Goal: Transaction & Acquisition: Download file/media

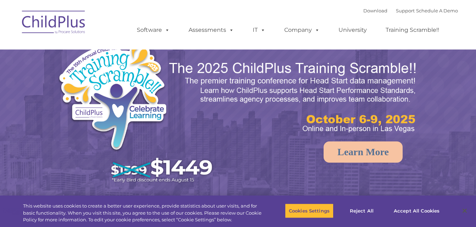
select select "MEDIUM"
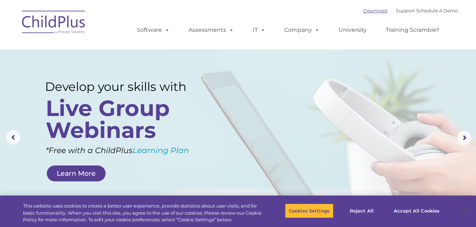
click at [368, 12] on link "Download" at bounding box center [375, 11] width 24 height 6
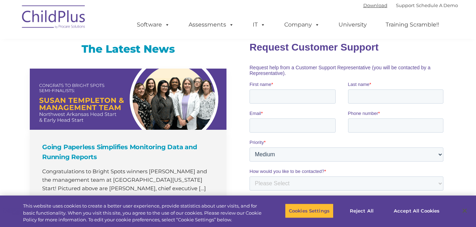
scroll to position [468, 0]
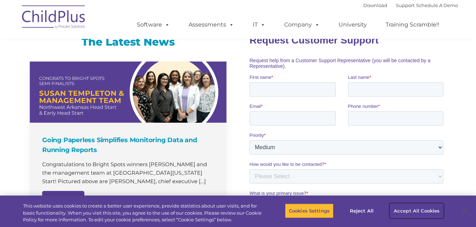
click at [415, 211] on button "Accept All Cookies" at bounding box center [416, 211] width 53 height 15
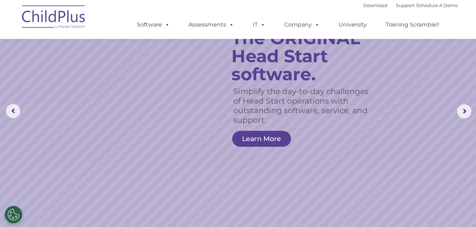
scroll to position [0, 0]
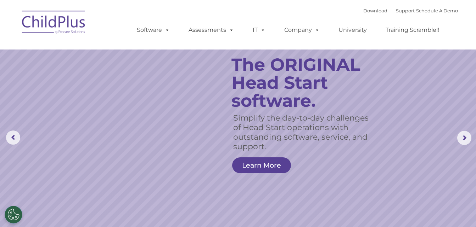
click at [388, 15] on div "Download Support | Schedule A Demo " at bounding box center [410, 10] width 95 height 11
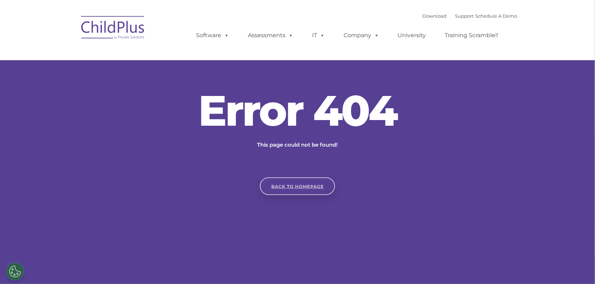
click at [300, 186] on link "Back to homepage" at bounding box center [297, 187] width 75 height 18
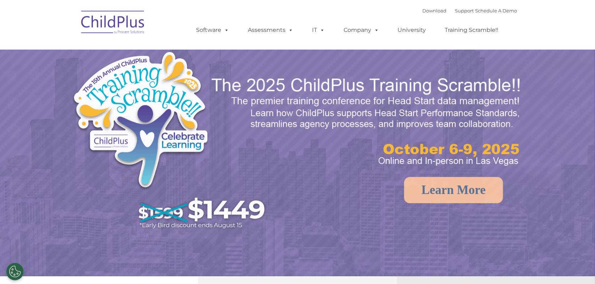
select select "MEDIUM"
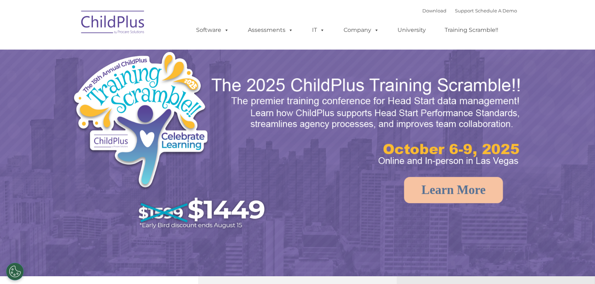
select select "MEDIUM"
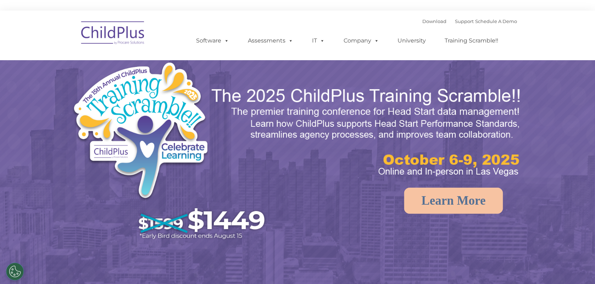
select select "MEDIUM"
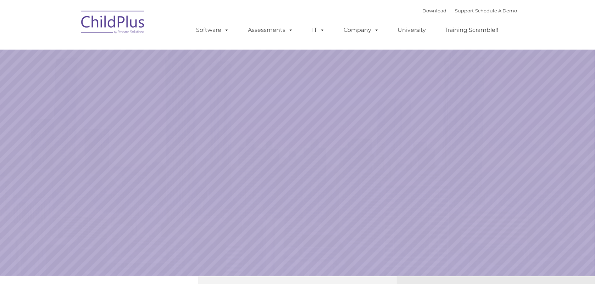
select select "MEDIUM"
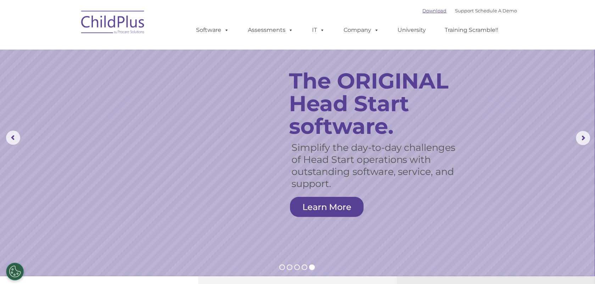
click at [424, 11] on link "Download" at bounding box center [434, 11] width 24 height 6
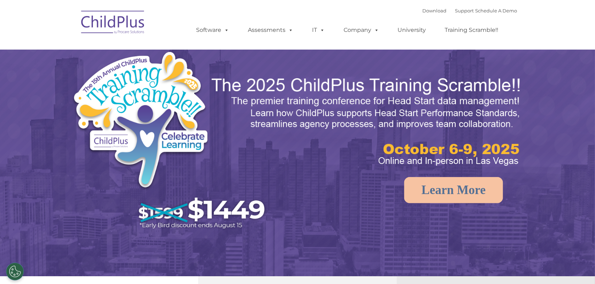
select select "MEDIUM"
